Goal: Task Accomplishment & Management: Use online tool/utility

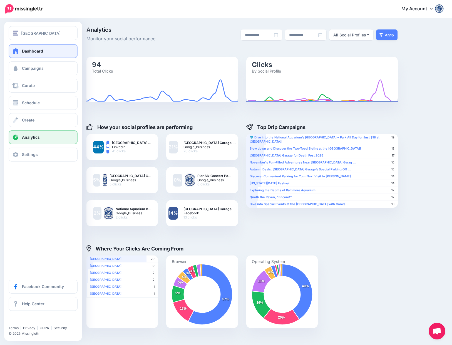
click at [25, 50] on span "Dashboard" at bounding box center [32, 51] width 21 height 5
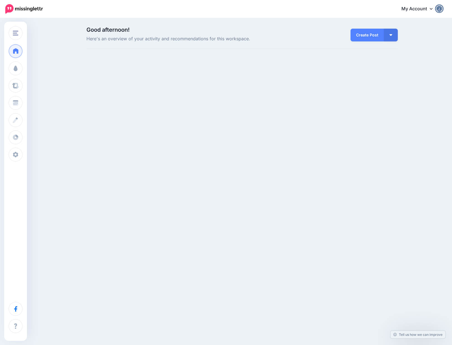
click at [25, 50] on span "Dashboard" at bounding box center [32, 51] width 21 height 5
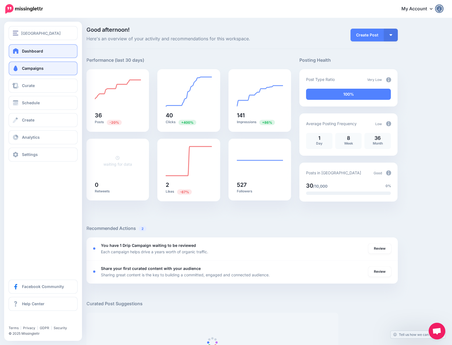
click at [25, 70] on span "Campaigns" at bounding box center [33, 68] width 22 height 5
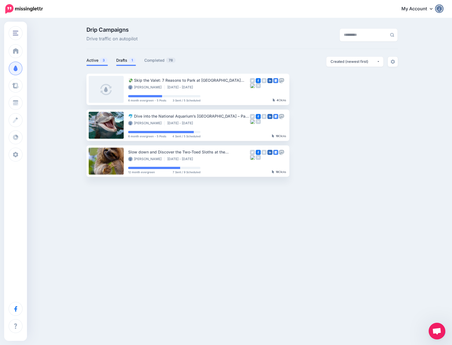
click at [124, 59] on link "Drafts 1" at bounding box center [126, 60] width 20 height 7
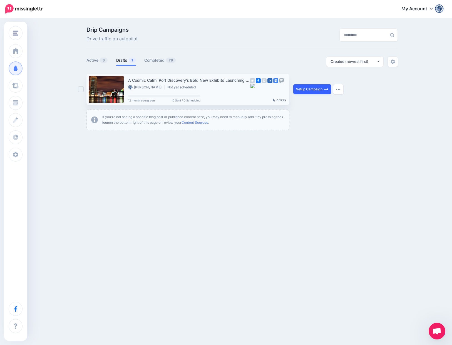
click at [315, 92] on link "Setup Campaign" at bounding box center [312, 89] width 38 height 10
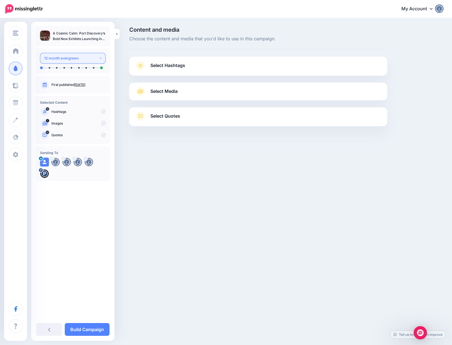
click at [79, 60] on div "12 month evergreen" at bounding box center [71, 58] width 55 height 6
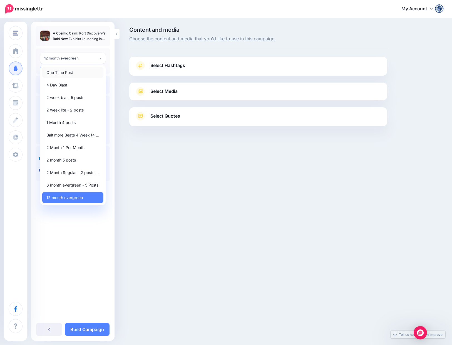
click at [70, 72] on span "One Time Post" at bounding box center [59, 72] width 27 height 7
select select "******"
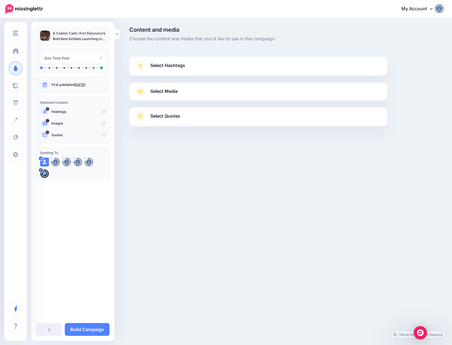
click at [177, 66] on span "Select Hashtags" at bounding box center [167, 66] width 35 height 8
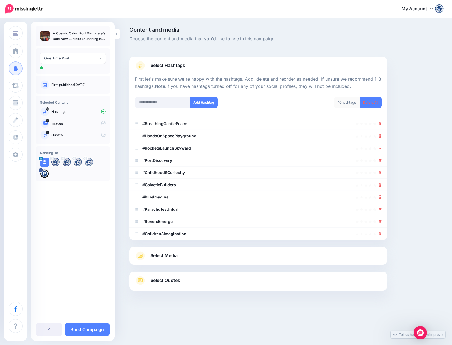
click at [192, 255] on link "Select Media" at bounding box center [258, 255] width 247 height 9
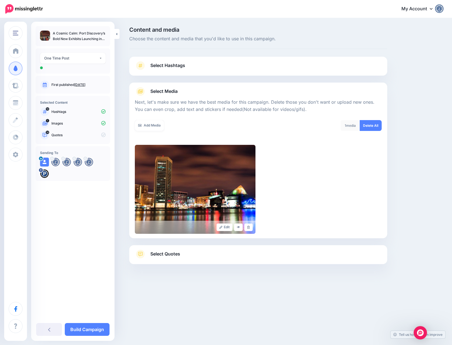
click at [169, 253] on span "Select Quotes" at bounding box center [165, 254] width 30 height 8
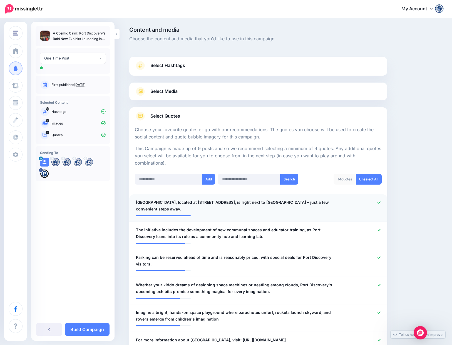
click at [379, 203] on icon at bounding box center [379, 202] width 3 height 2
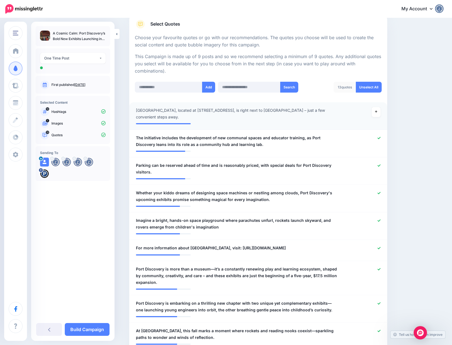
scroll to position [98, 0]
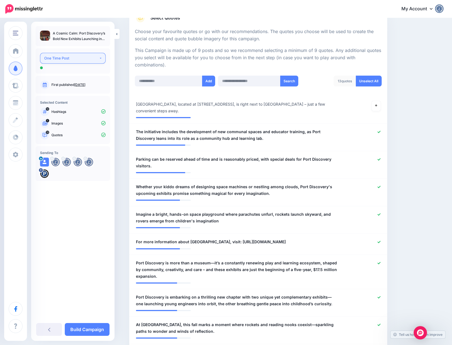
click at [59, 61] on div "One Time Post" at bounding box center [71, 58] width 55 height 6
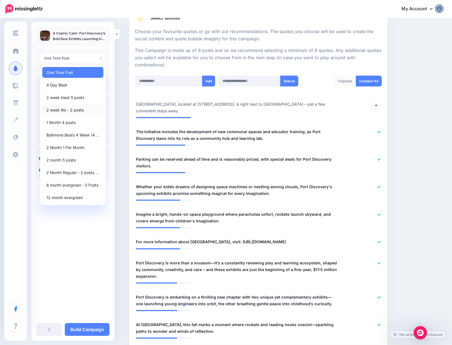
click at [61, 110] on span "2 week lite - 2 posts" at bounding box center [64, 110] width 37 height 7
select select "******"
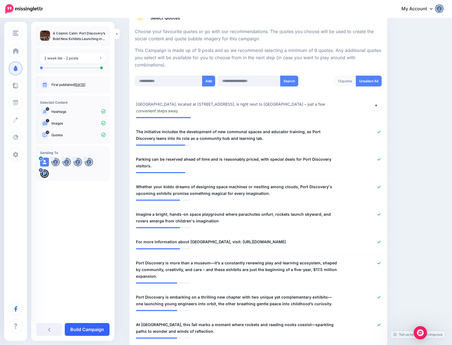
scroll to position [151, 0]
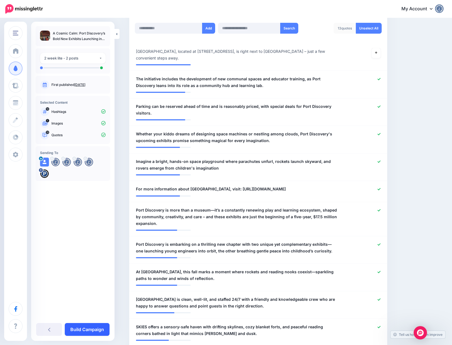
click at [95, 330] on link "Build Campaign" at bounding box center [87, 329] width 45 height 13
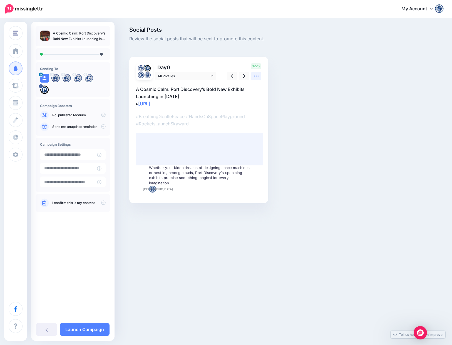
click at [258, 77] on icon at bounding box center [256, 76] width 6 height 6
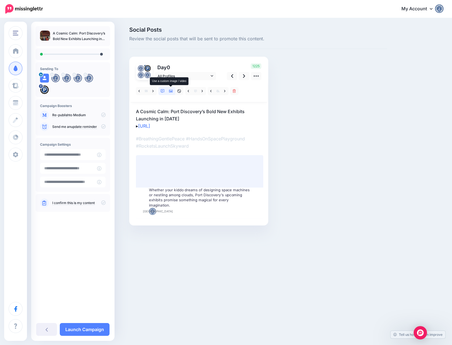
click at [174, 90] on link at bounding box center [171, 91] width 8 height 8
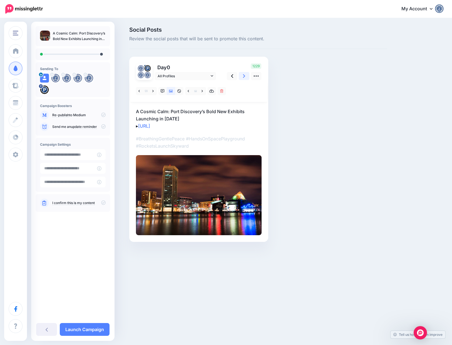
click at [243, 75] on icon at bounding box center [244, 76] width 2 height 6
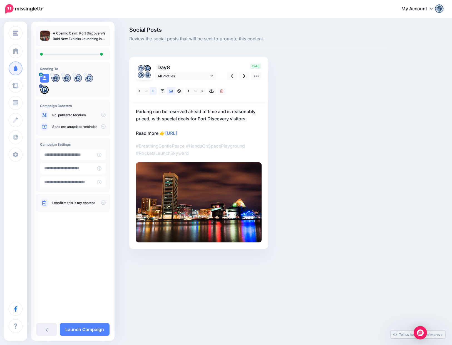
click at [153, 90] on icon at bounding box center [152, 91] width 1 height 4
click at [153, 91] on icon at bounding box center [152, 91] width 1 height 2
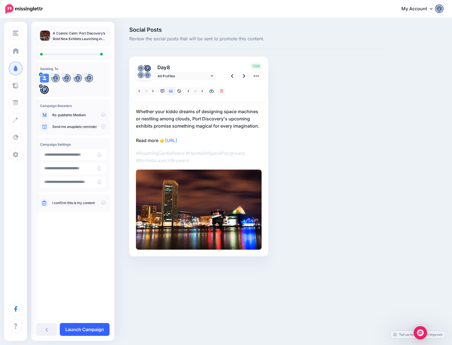
click at [91, 329] on link "Launch Campaign" at bounding box center [85, 329] width 50 height 13
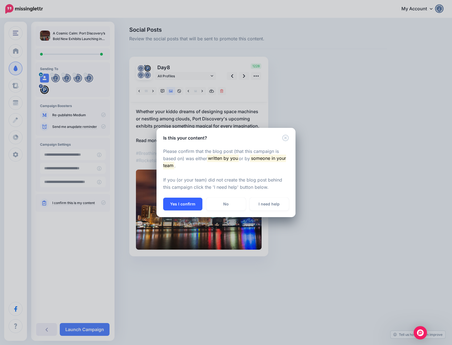
click at [189, 207] on button "Yes I confirm" at bounding box center [182, 204] width 39 height 13
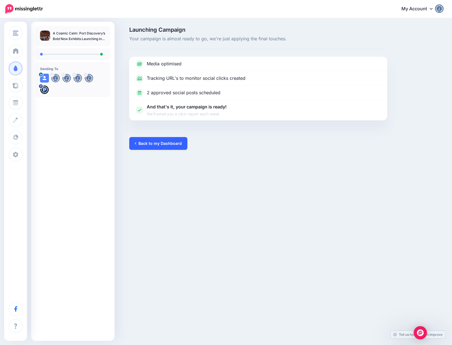
click at [140, 145] on link "Back to my Dashboard" at bounding box center [158, 143] width 58 height 13
